Goal: Task Accomplishment & Management: Manage account settings

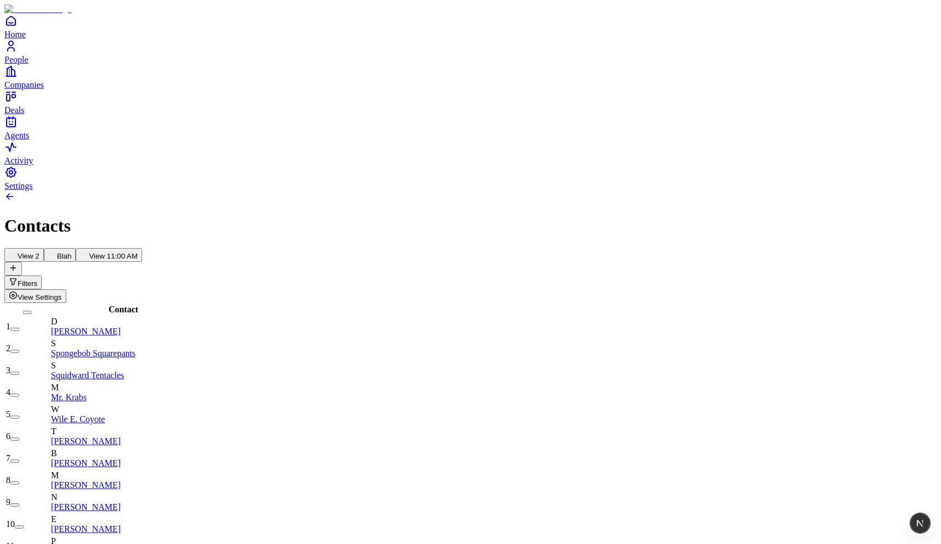
click at [18, 291] on icon "button" at bounding box center [13, 295] width 9 height 9
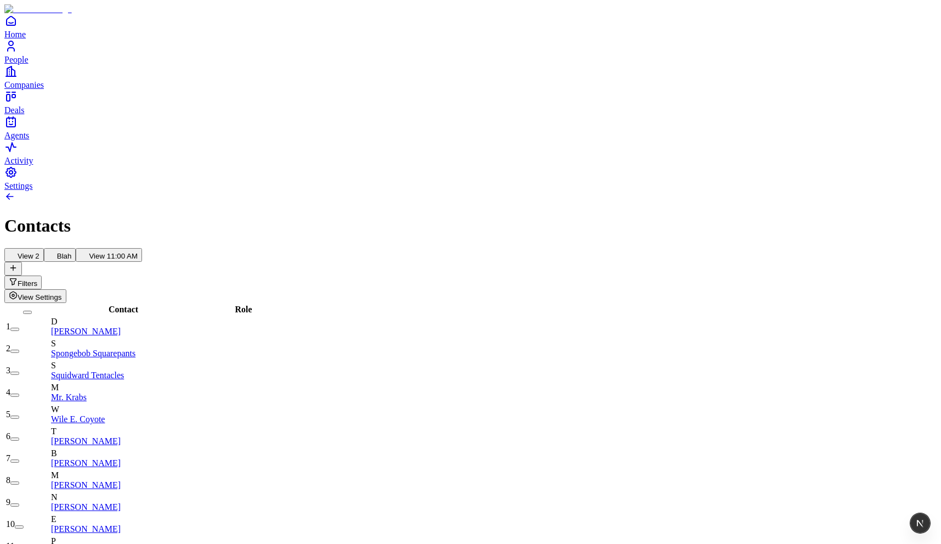
click at [66, 289] on button "View Settings" at bounding box center [35, 296] width 62 height 14
